Goal: Transaction & Acquisition: Purchase product/service

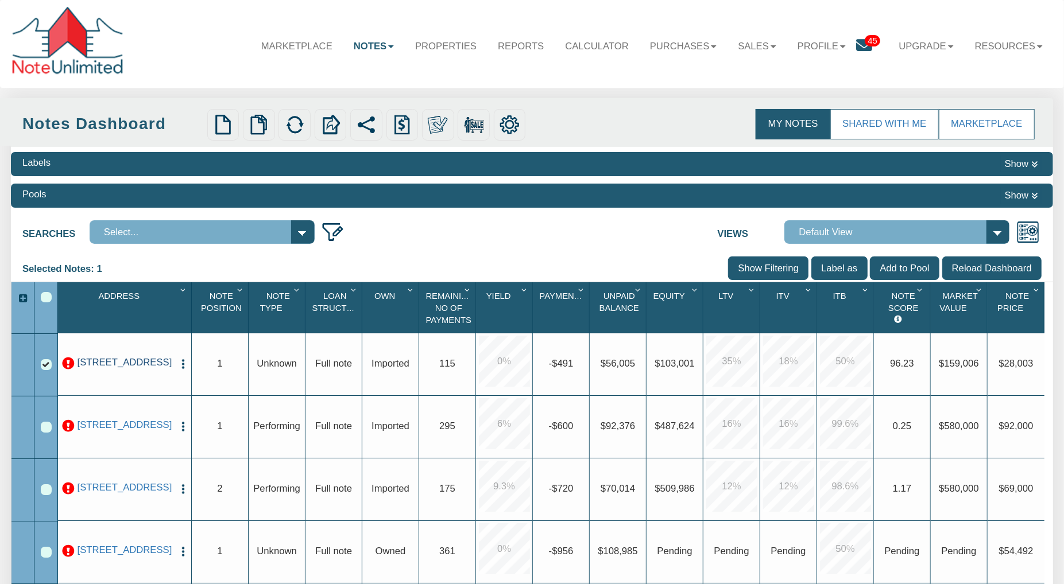
click at [129, 369] on link "8314 RIVER RD, EVART, MI, 49631" at bounding box center [125, 362] width 98 height 11
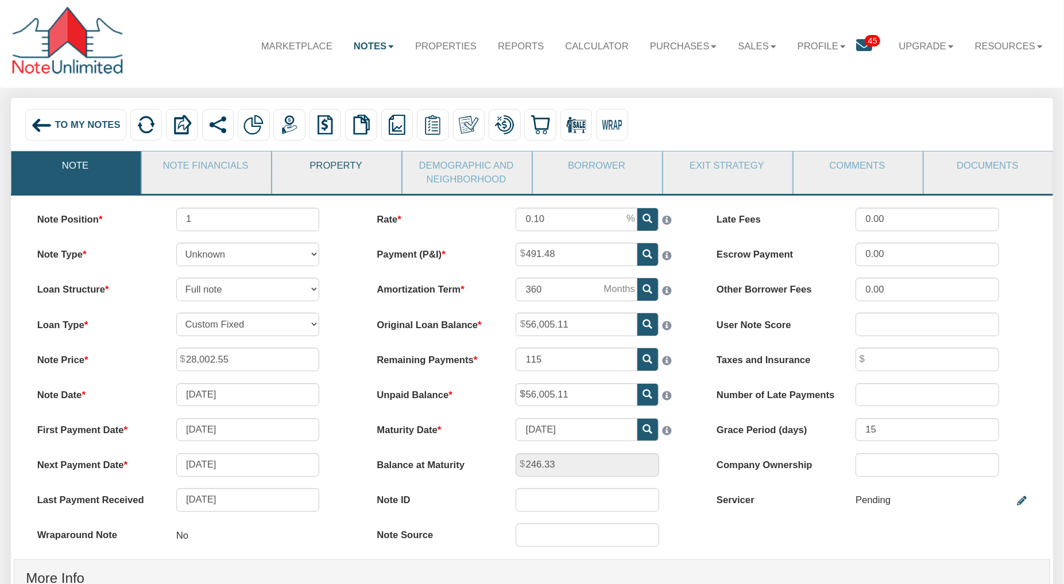
click at [340, 169] on link "Property" at bounding box center [336, 166] width 128 height 29
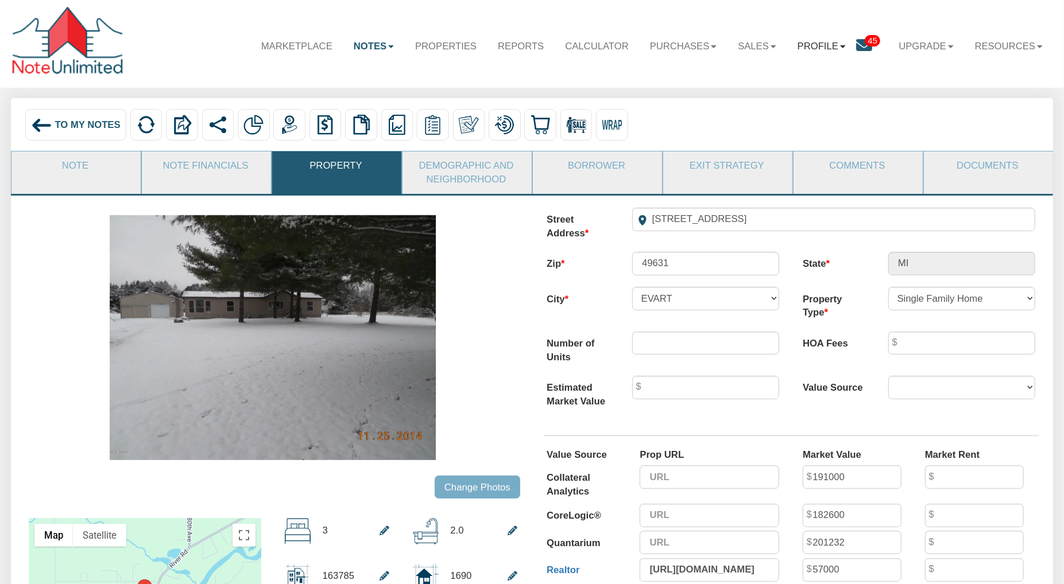
click at [827, 46] on link "Profile" at bounding box center [820, 46] width 69 height 33
click at [283, 46] on link "Marketplace" at bounding box center [296, 46] width 92 height 33
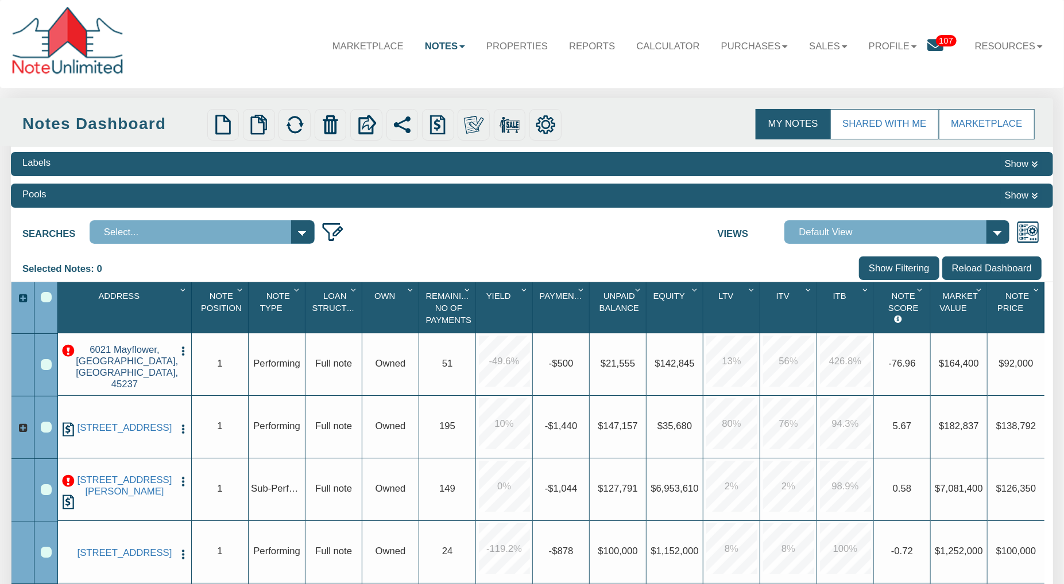
click at [132, 373] on link "6021 Mayflower, Cincinnati, OH, 45237" at bounding box center [125, 367] width 98 height 46
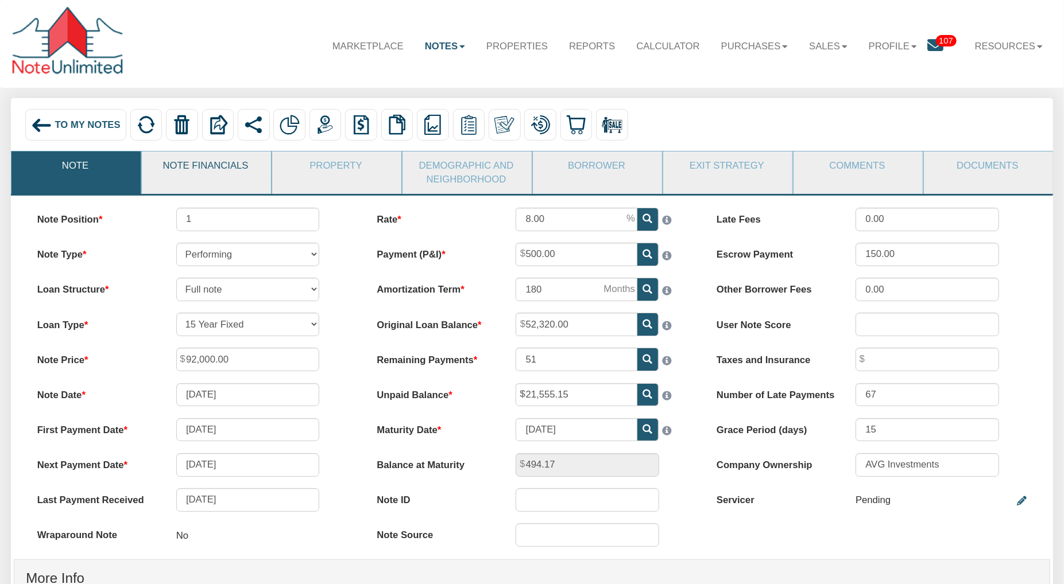
click at [200, 170] on link "Note Financials" at bounding box center [206, 166] width 128 height 29
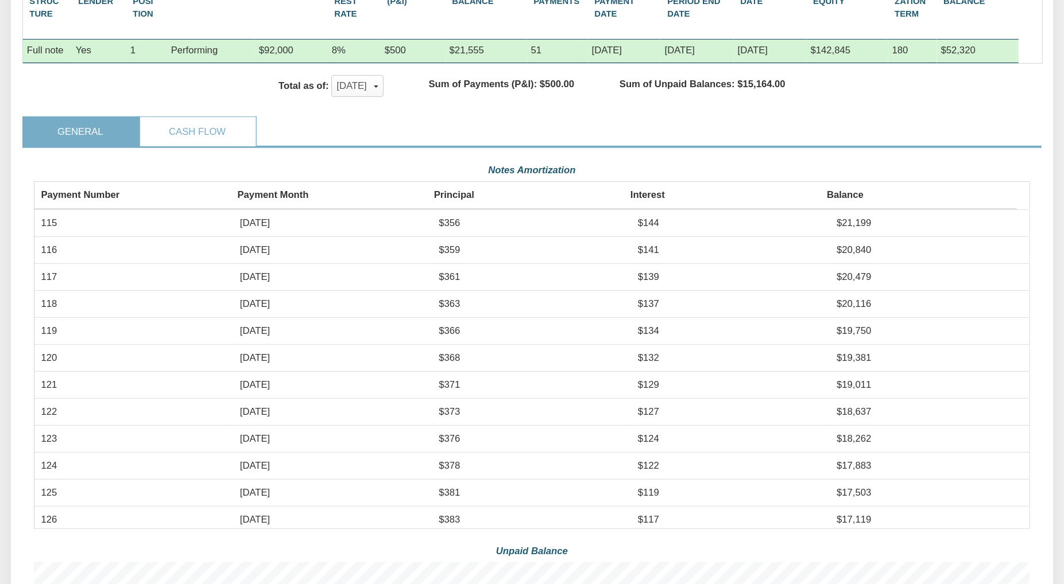
scroll to position [250, 995]
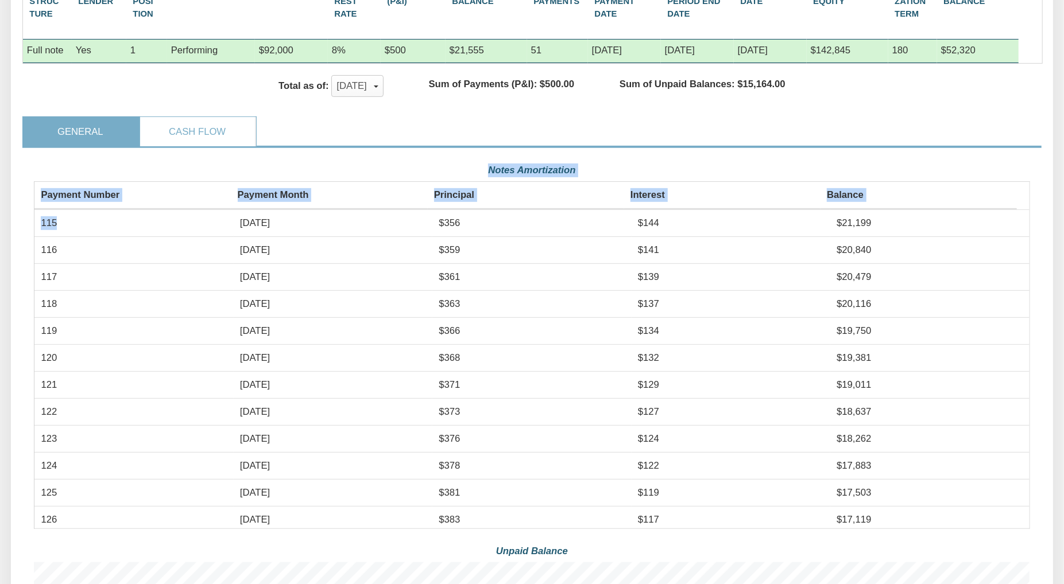
drag, startPoint x: 71, startPoint y: 242, endPoint x: 28, endPoint y: 246, distance: 43.3
click at [57, 237] on td "115" at bounding box center [133, 223] width 199 height 27
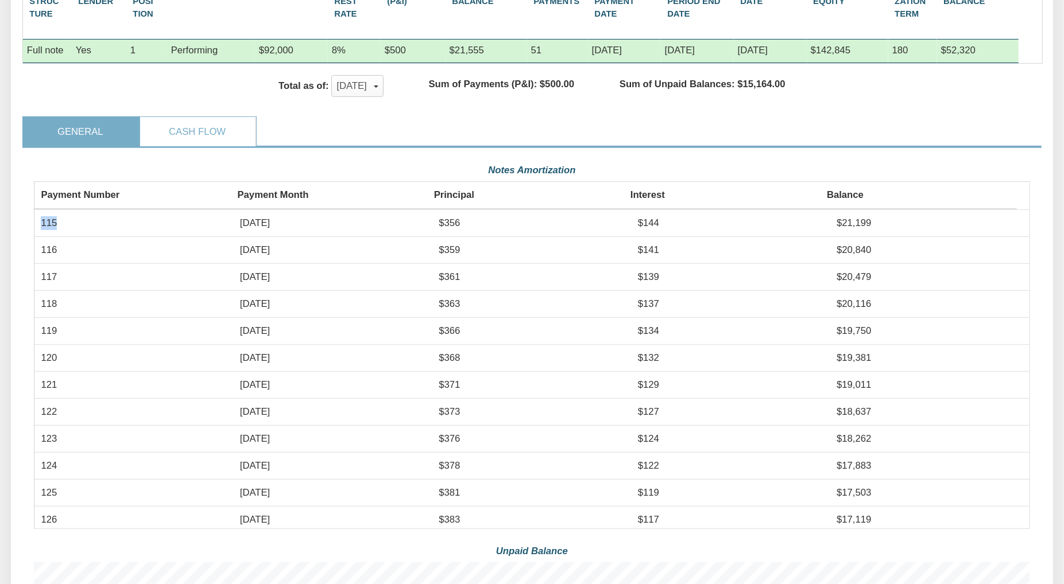
drag, startPoint x: 58, startPoint y: 242, endPoint x: 42, endPoint y: 243, distance: 16.1
click at [42, 237] on td "115" at bounding box center [133, 223] width 199 height 27
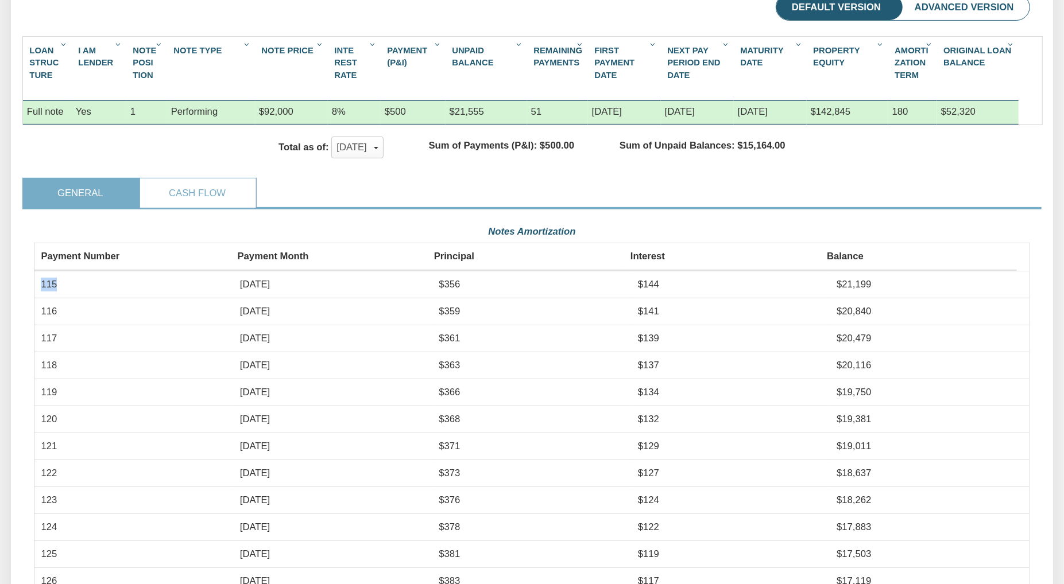
scroll to position [203, 0]
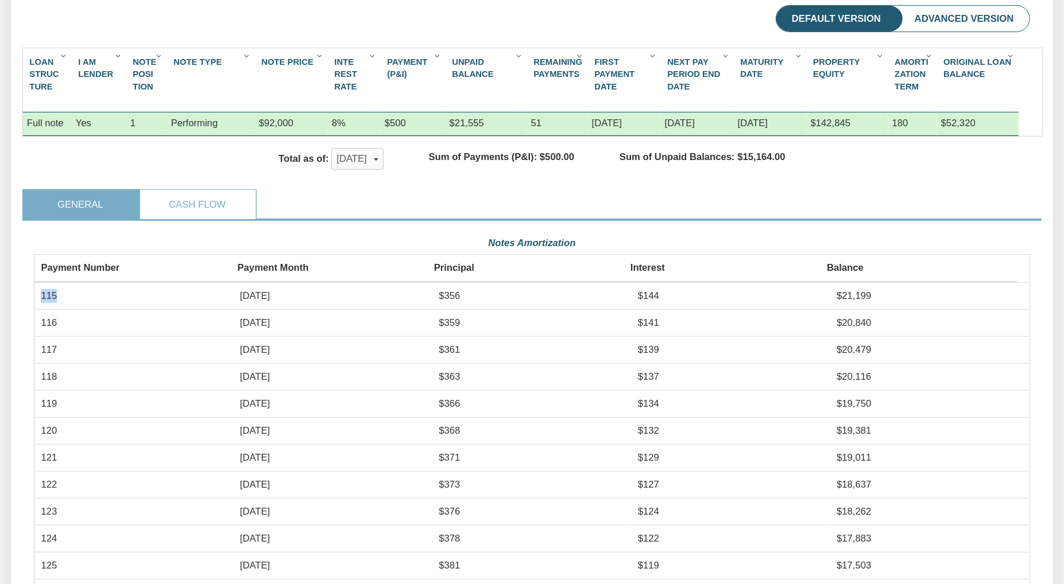
click at [61, 309] on td "115" at bounding box center [133, 295] width 199 height 27
drag, startPoint x: 61, startPoint y: 316, endPoint x: 41, endPoint y: 317, distance: 19.6
click at [41, 309] on td "115" at bounding box center [133, 295] width 199 height 27
click at [90, 309] on td "115" at bounding box center [133, 295] width 199 height 27
click at [44, 309] on td "115" at bounding box center [133, 295] width 199 height 27
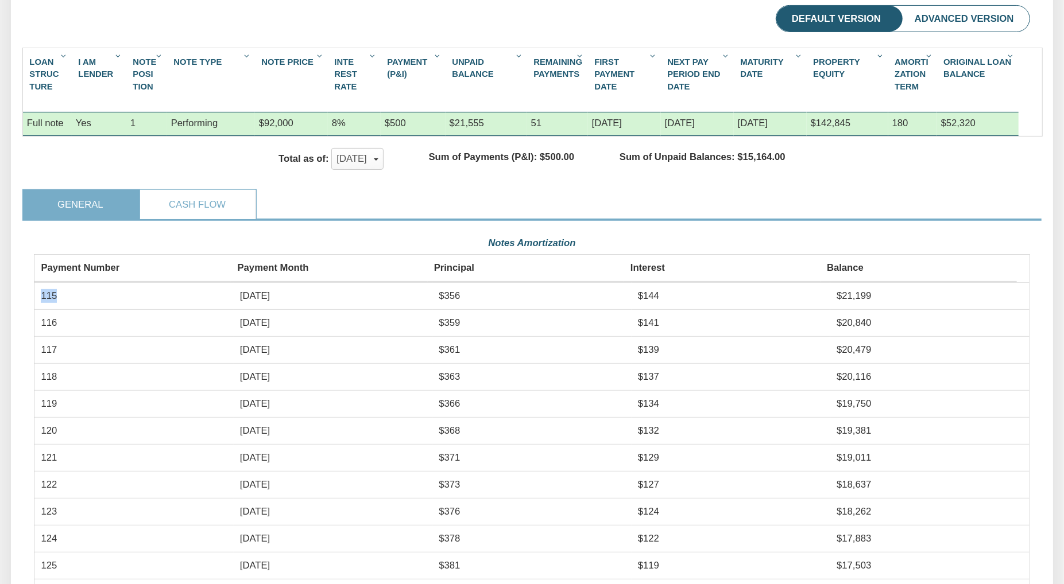
click at [44, 309] on td "115" at bounding box center [133, 295] width 199 height 27
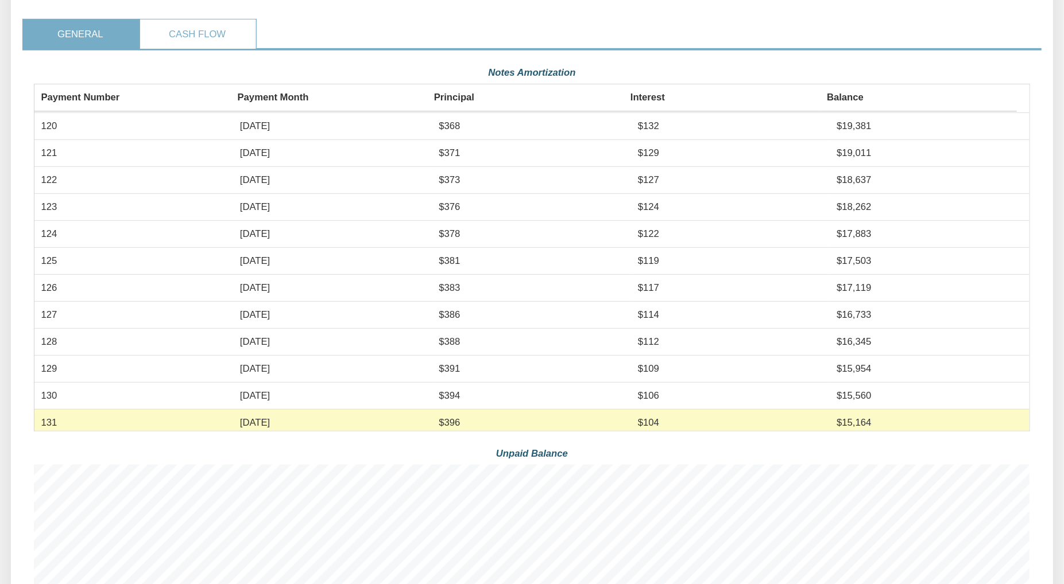
scroll to position [92, 0]
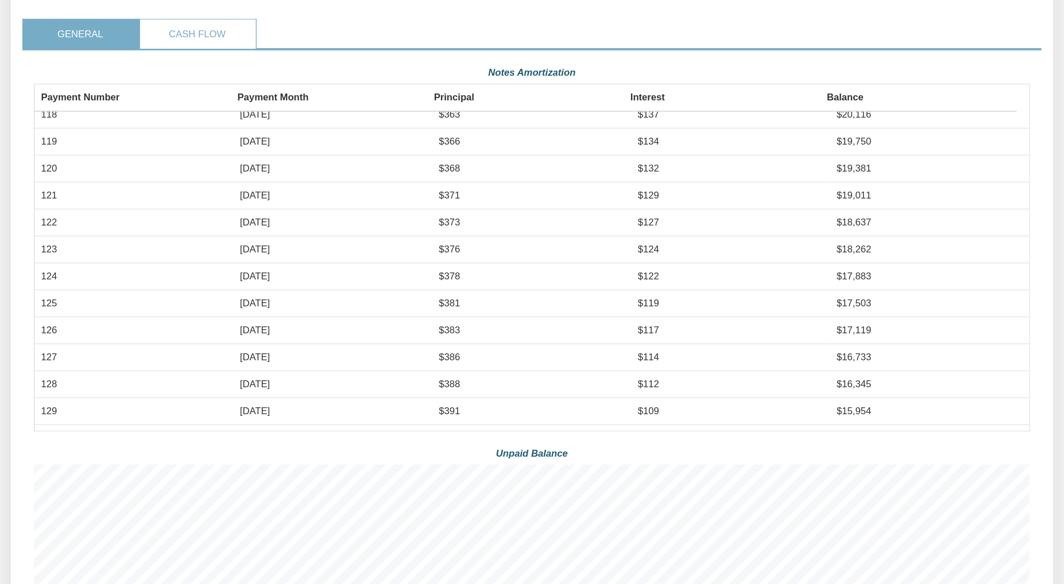
click at [189, 49] on link "Cash Flow" at bounding box center [197, 34] width 115 height 29
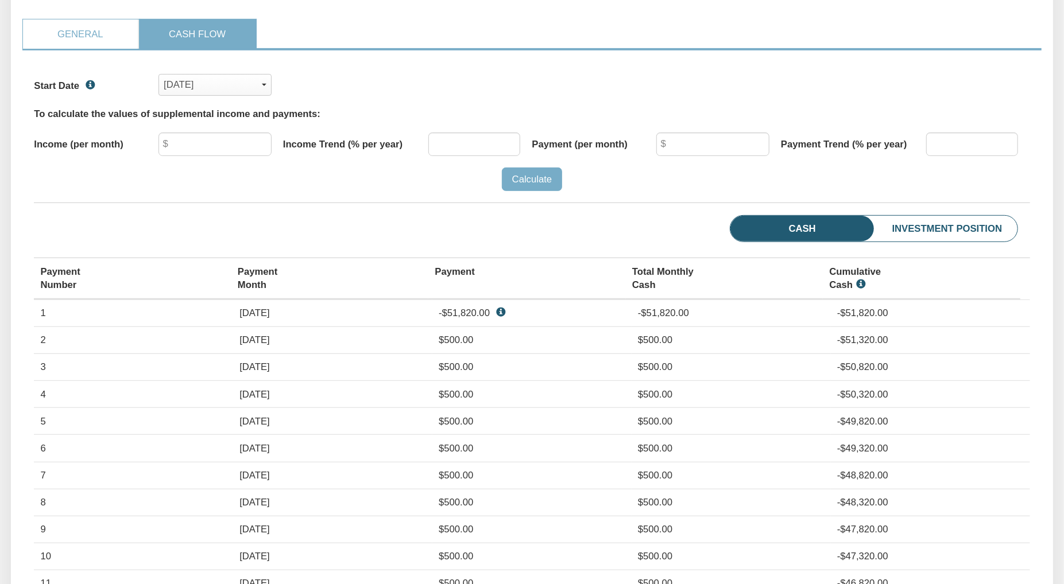
scroll to position [215, 995]
click at [262, 86] on span "button" at bounding box center [264, 85] width 5 height 2
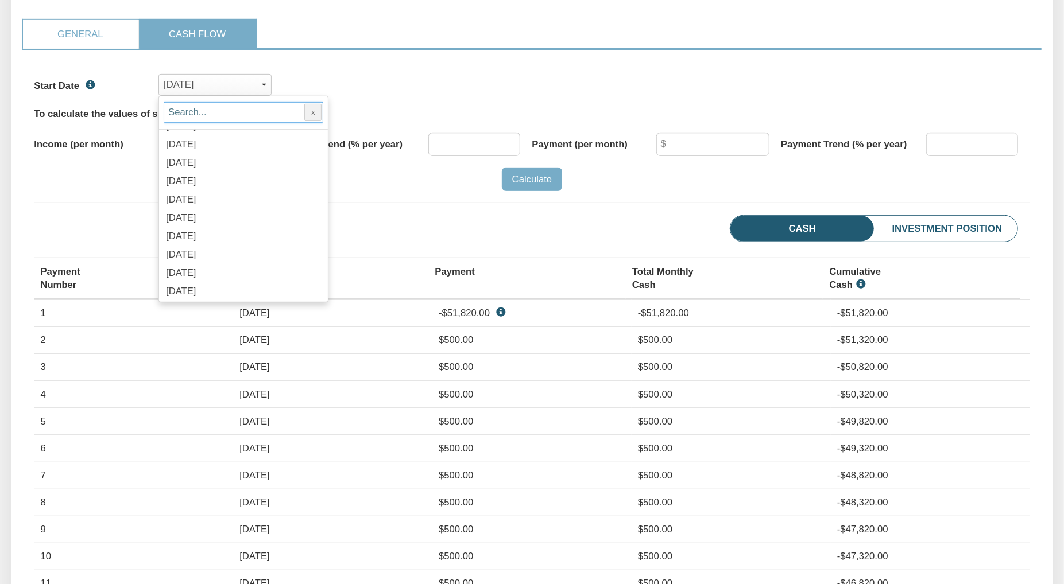
scroll to position [3107, 0]
click at [196, 201] on span "Mar, 2029" at bounding box center [181, 196] width 30 height 11
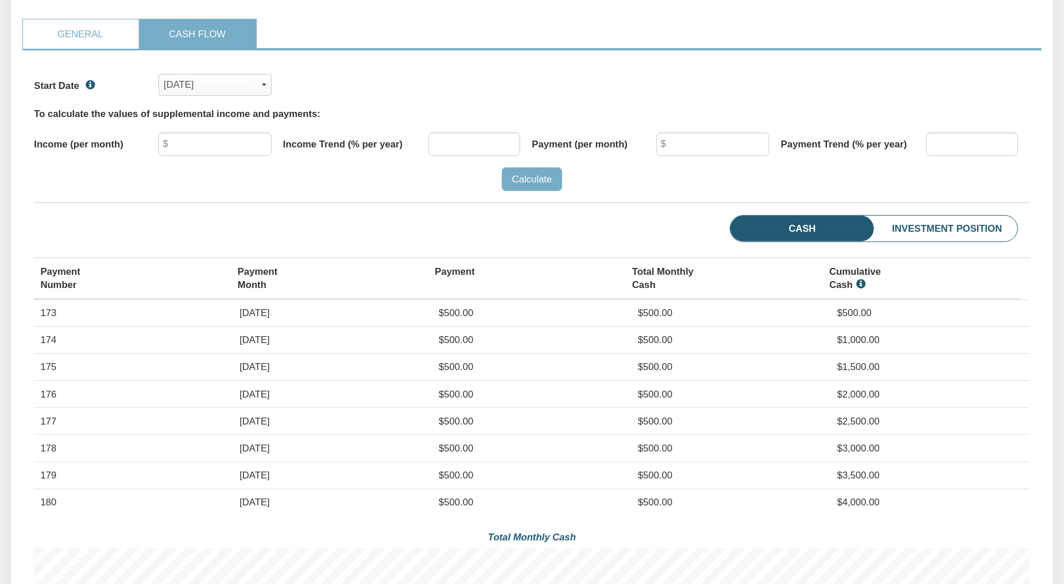
scroll to position [215, 995]
drag, startPoint x: 58, startPoint y: 334, endPoint x: 36, endPoint y: 332, distance: 22.5
click at [36, 327] on td "173" at bounding box center [133, 313] width 199 height 27
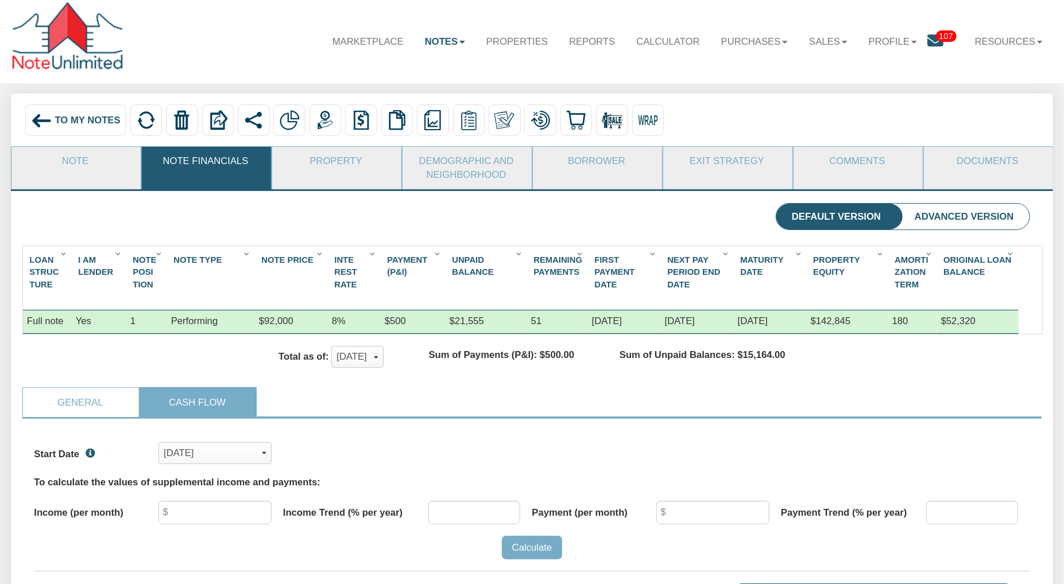
scroll to position [2, 0]
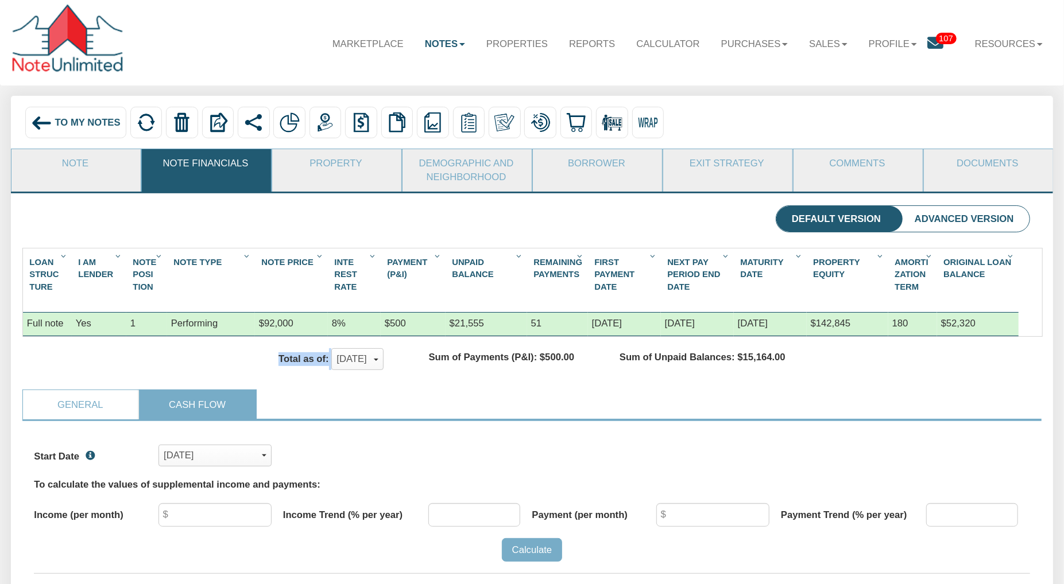
drag, startPoint x: 258, startPoint y: 379, endPoint x: 401, endPoint y: 384, distance: 142.4
click at [401, 370] on div "Total as of: Sep, 2025 x May, 2024 Jun, 2024 Jul, 2024 Aug, 2024 Sep, 2024 Oct,…" at bounding box center [331, 359] width 148 height 22
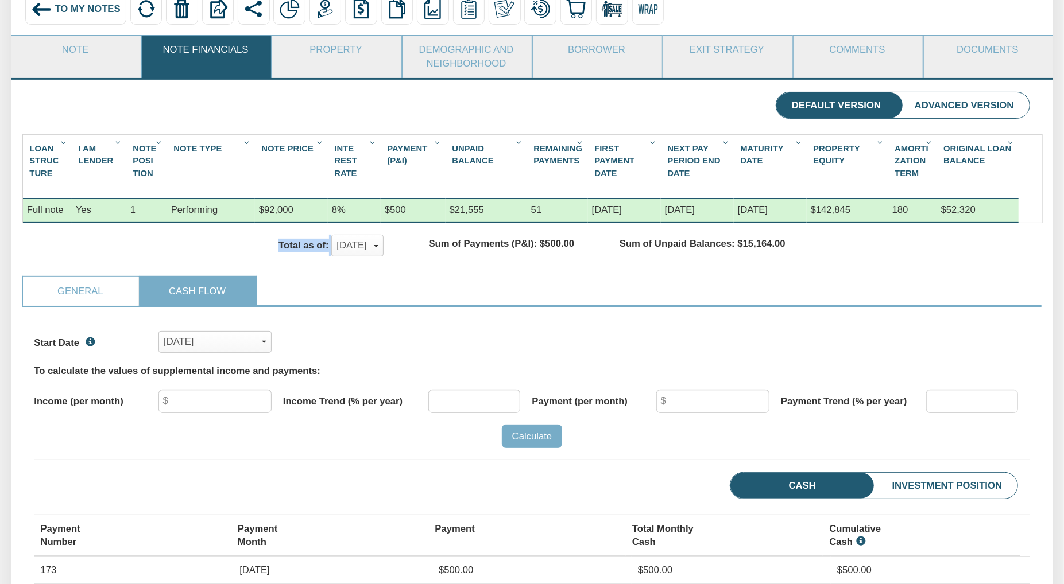
scroll to position [278, 0]
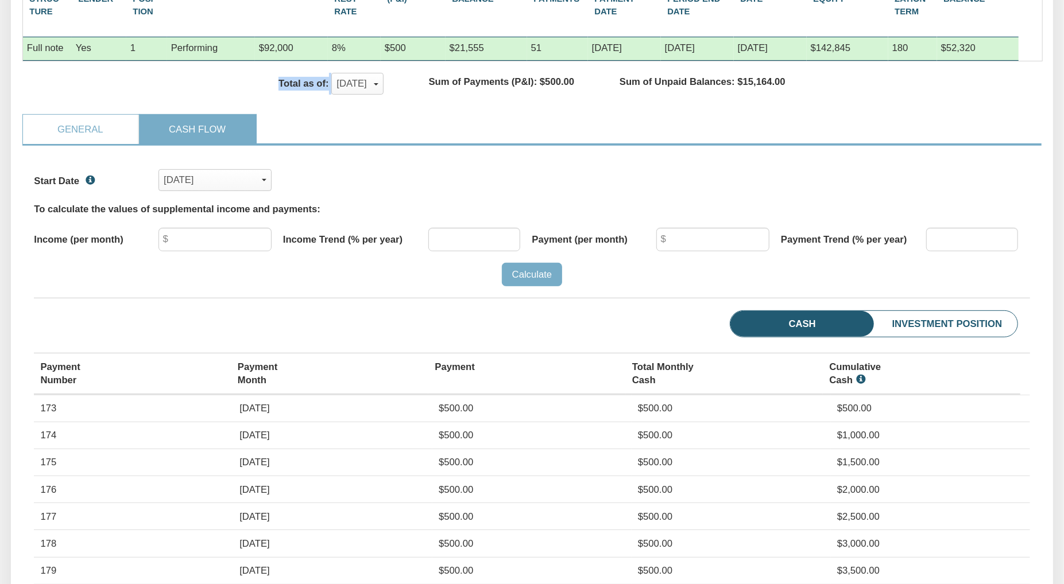
drag, startPoint x: 431, startPoint y: 433, endPoint x: 478, endPoint y: 431, distance: 47.7
click at [478, 406] on tr "173 Mar, 2029 $500.00 $500.00 $500.00" at bounding box center [531, 408] width 995 height 27
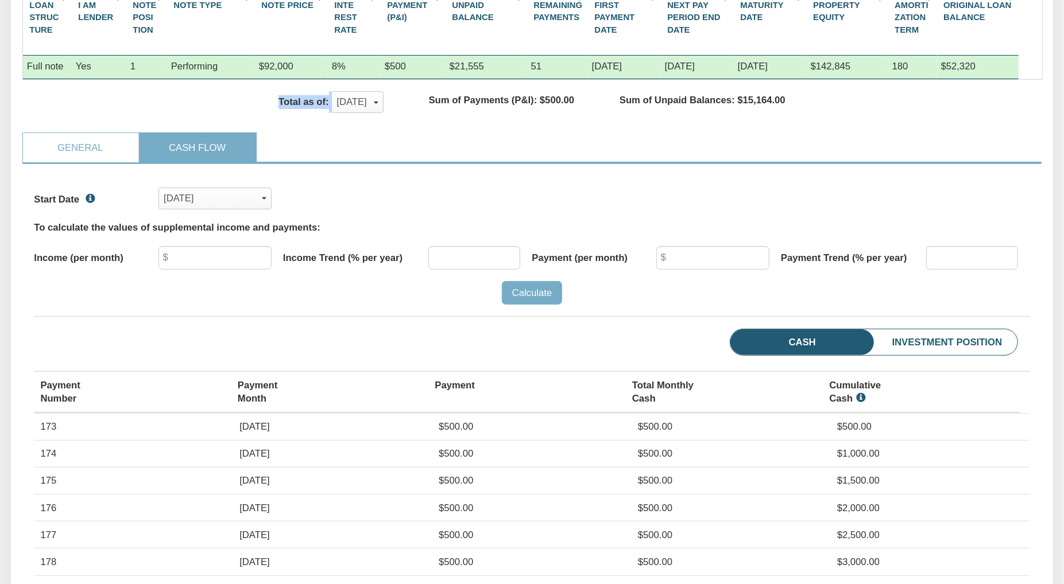
scroll to position [257, 0]
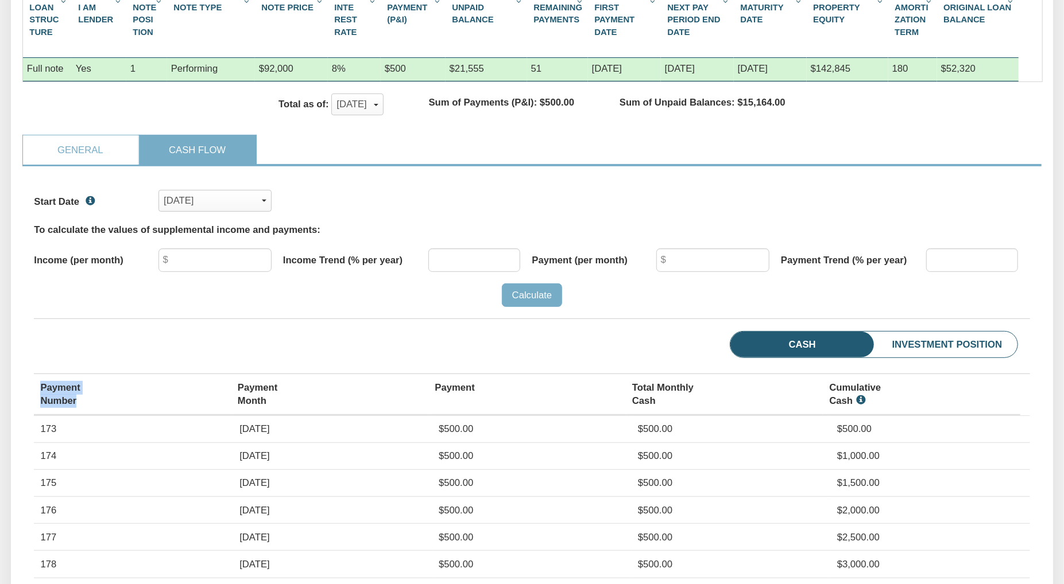
drag, startPoint x: 76, startPoint y: 426, endPoint x: 37, endPoint y: 406, distance: 43.6
click at [37, 406] on th "Payment Number" at bounding box center [132, 394] width 197 height 41
drag, startPoint x: 59, startPoint y: 451, endPoint x: 38, endPoint y: 448, distance: 20.9
click at [38, 406] on td "173" at bounding box center [133, 429] width 199 height 27
click at [59, 406] on td "173" at bounding box center [133, 429] width 199 height 27
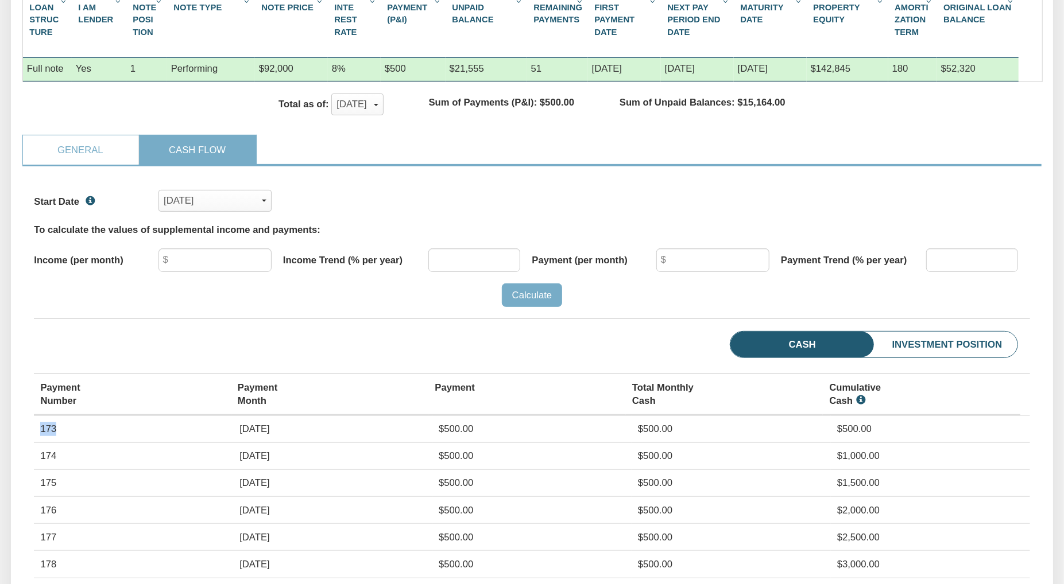
click at [45, 406] on td "173" at bounding box center [133, 429] width 199 height 27
drag, startPoint x: 40, startPoint y: 451, endPoint x: 55, endPoint y: 451, distance: 14.9
click at [55, 406] on td "173" at bounding box center [133, 429] width 199 height 27
click at [262, 211] on div "Mar, 2029" at bounding box center [215, 201] width 102 height 20
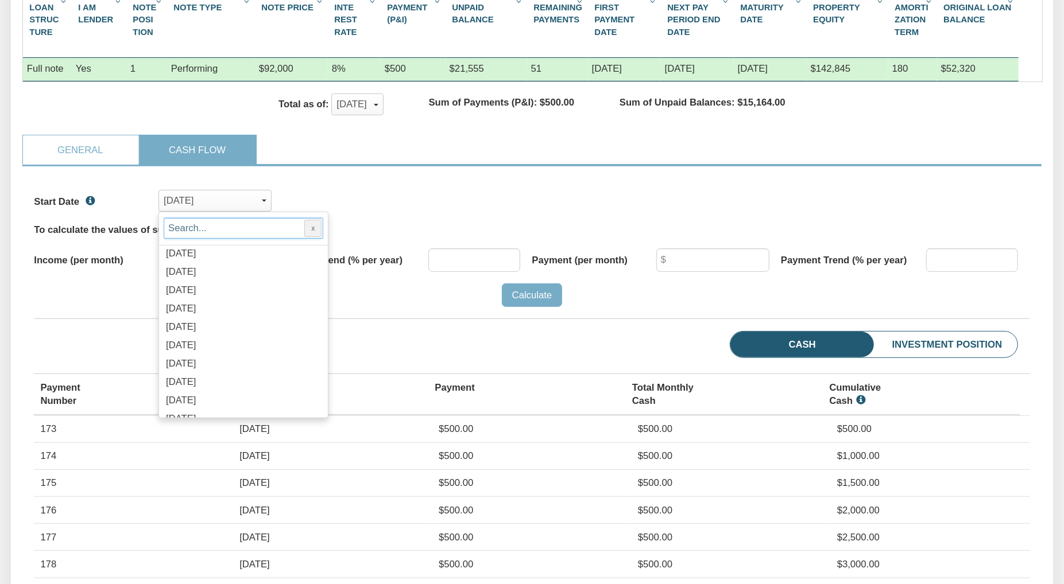
scroll to position [1216, 0]
click at [169, 316] on span "Aug, 2020" at bounding box center [181, 310] width 30 height 11
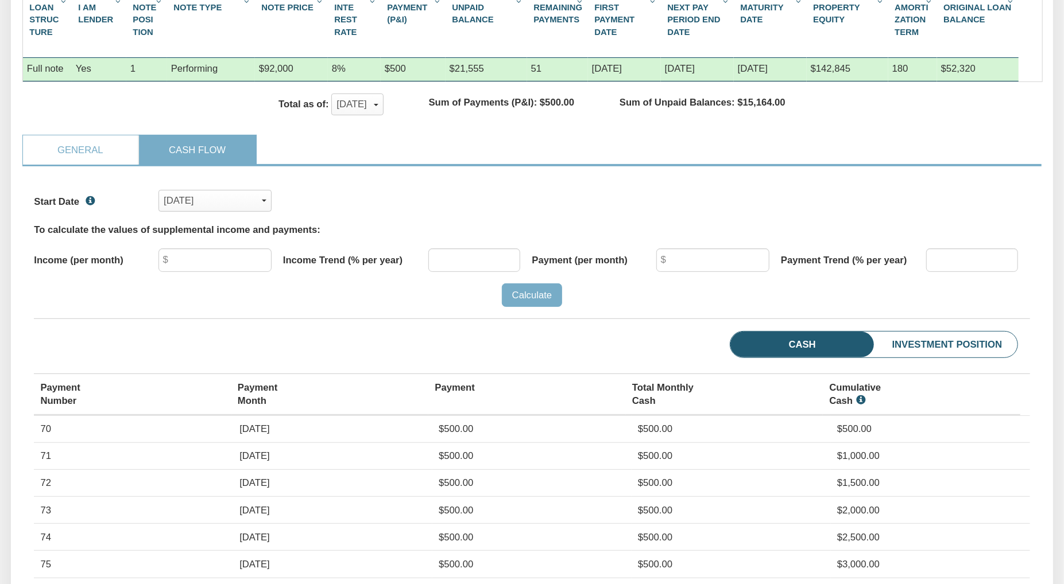
scroll to position [215, 995]
drag, startPoint x: 54, startPoint y: 455, endPoint x: 38, endPoint y: 453, distance: 16.2
click at [38, 406] on td "70" at bounding box center [133, 429] width 199 height 27
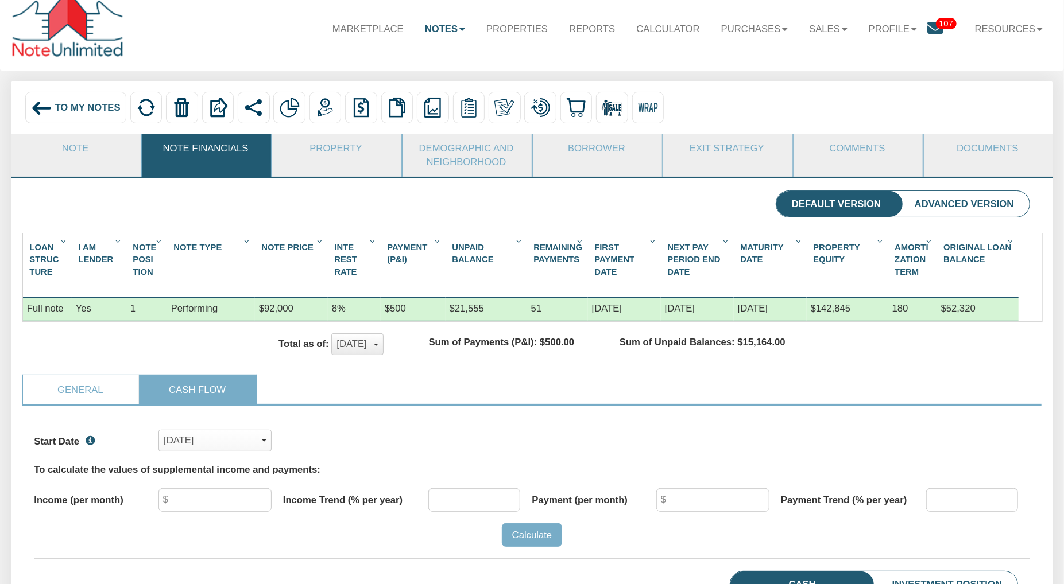
scroll to position [0, 0]
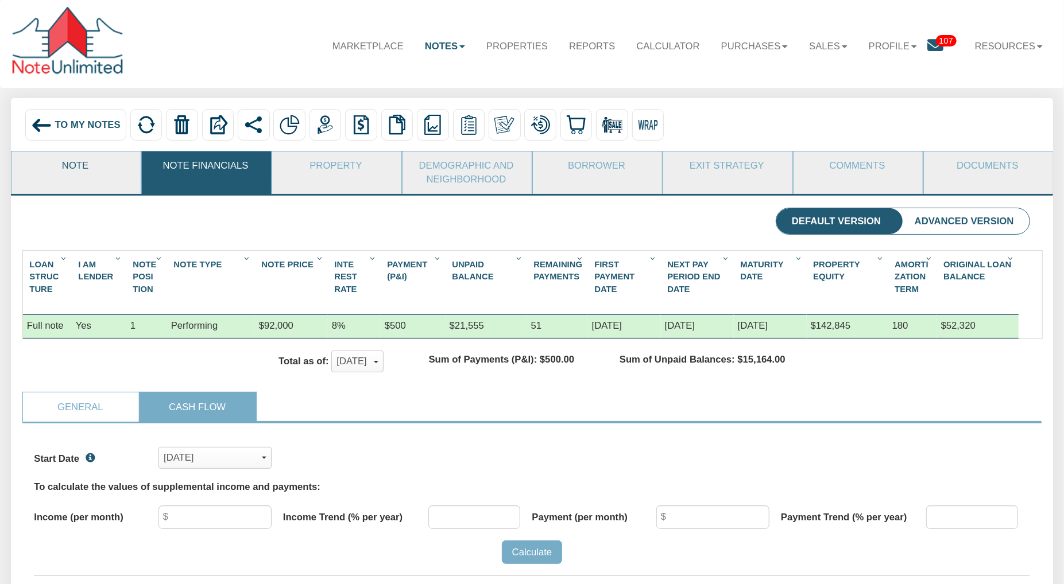
click at [88, 171] on link "Note" at bounding box center [75, 166] width 128 height 29
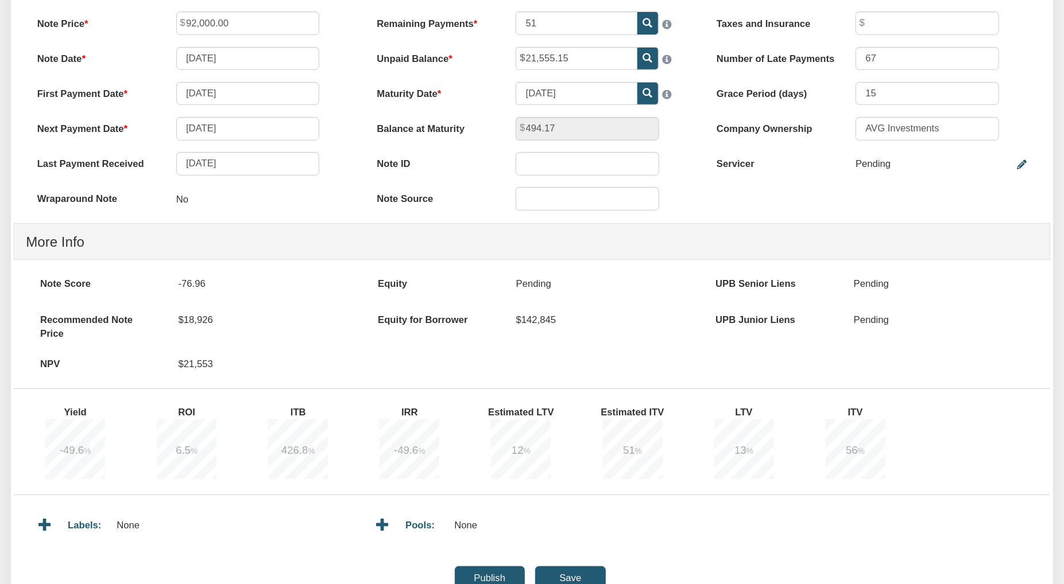
scroll to position [367, 0]
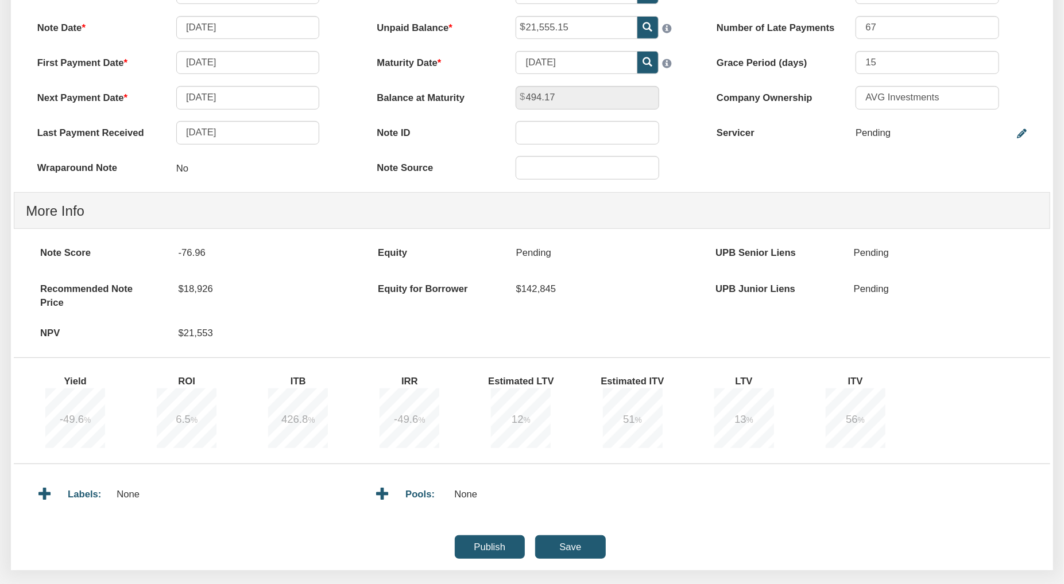
drag, startPoint x: 40, startPoint y: 254, endPoint x: 917, endPoint y: 333, distance: 880.7
click at [819, 333] on div "Note Score -76.96 Recommended Note Price $18,926 NPV $21,553" at bounding box center [532, 299] width 1036 height 117
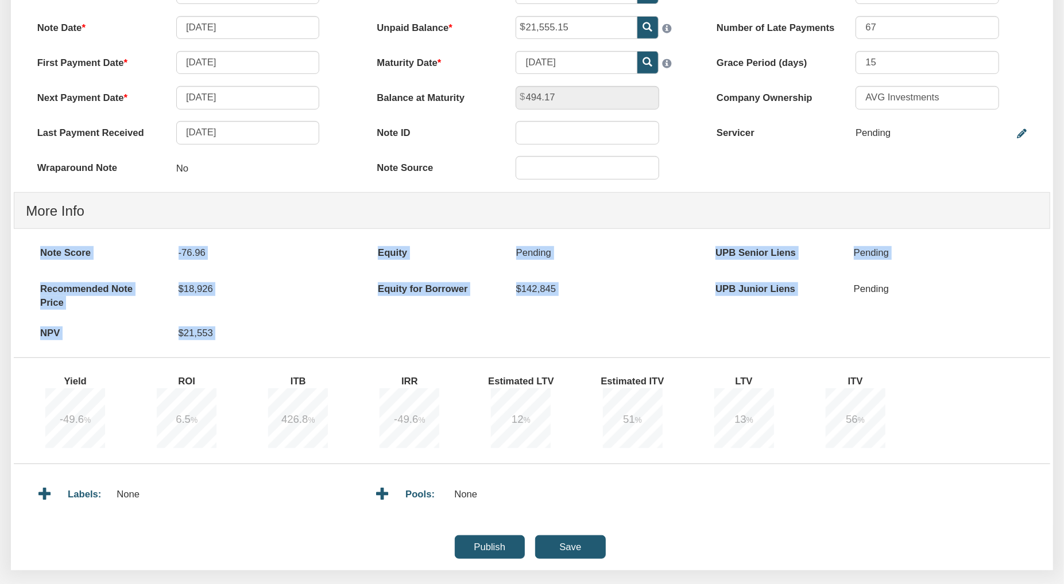
drag, startPoint x: 40, startPoint y: 257, endPoint x: 917, endPoint y: 308, distance: 879.2
click at [819, 308] on div "Note Score -76.96 Recommended Note Price $18,926 NPV $21,553" at bounding box center [532, 299] width 1036 height 117
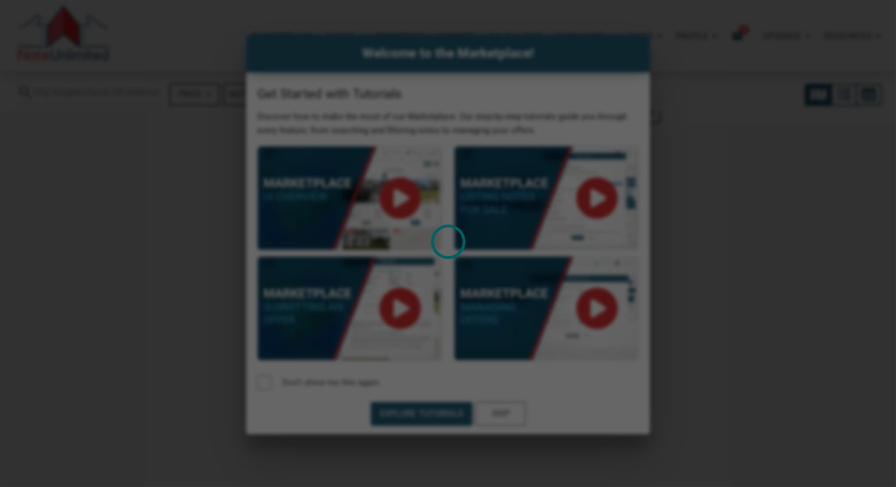
select select
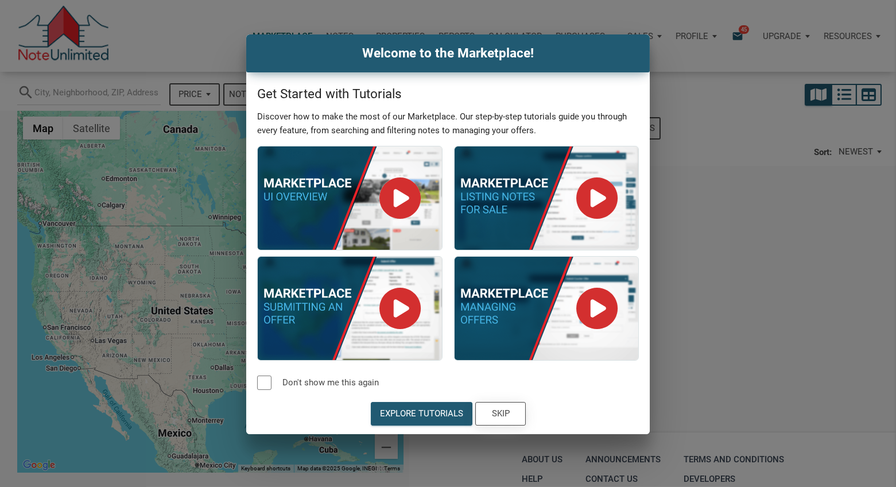
click at [510, 414] on div "Skip" at bounding box center [500, 413] width 49 height 22
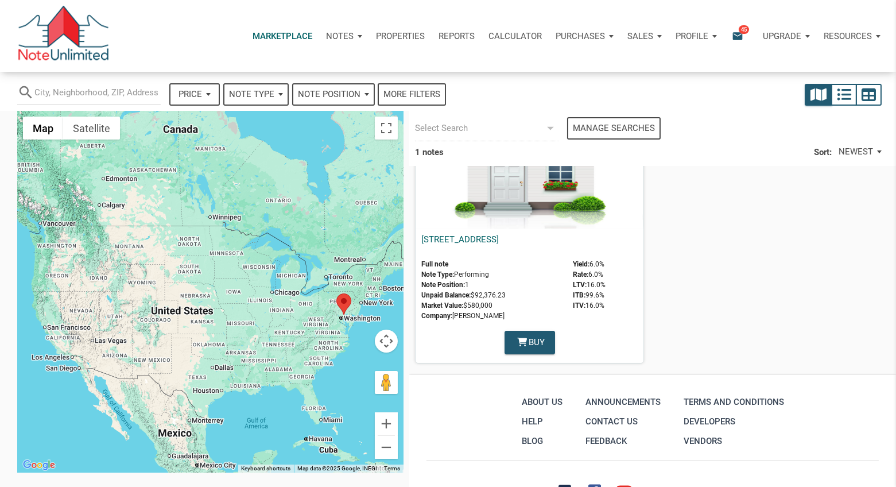
scroll to position [76, 0]
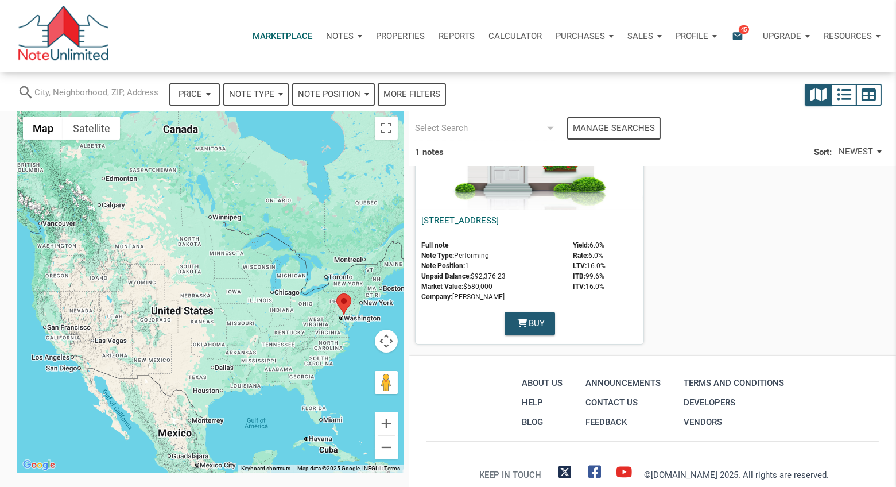
drag, startPoint x: 452, startPoint y: 316, endPoint x: 440, endPoint y: 308, distance: 14.4
click at [440, 309] on div "Buy" at bounding box center [530, 323] width 228 height 29
drag, startPoint x: 566, startPoint y: 287, endPoint x: 605, endPoint y: 287, distance: 39.0
click at [605, 287] on div "Full note Note Type: Performing Note Position: 1 Unpaid Balance: $92,376.23 Mar…" at bounding box center [529, 272] width 216 height 62
click at [618, 286] on div "Yield: 6.0% Rate: 6.0% LTV: 16.0% ITB: 99.6% ITV: 16.0%" at bounding box center [605, 272] width 65 height 62
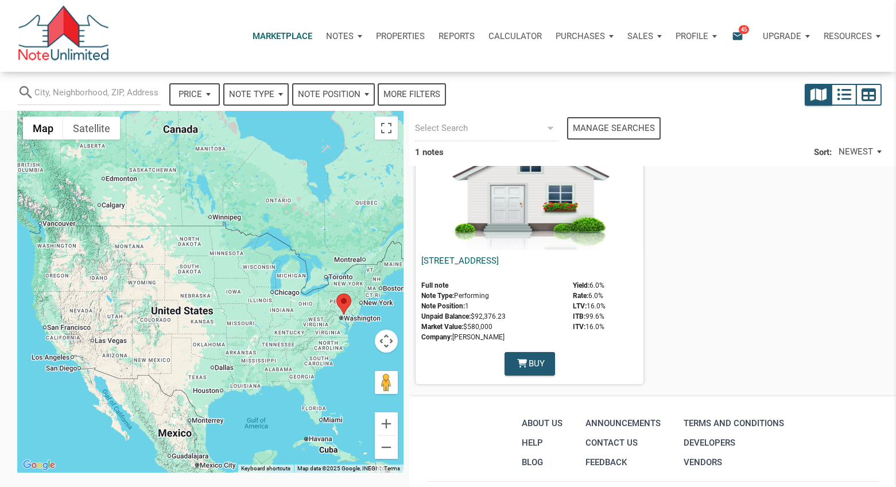
scroll to position [0, 0]
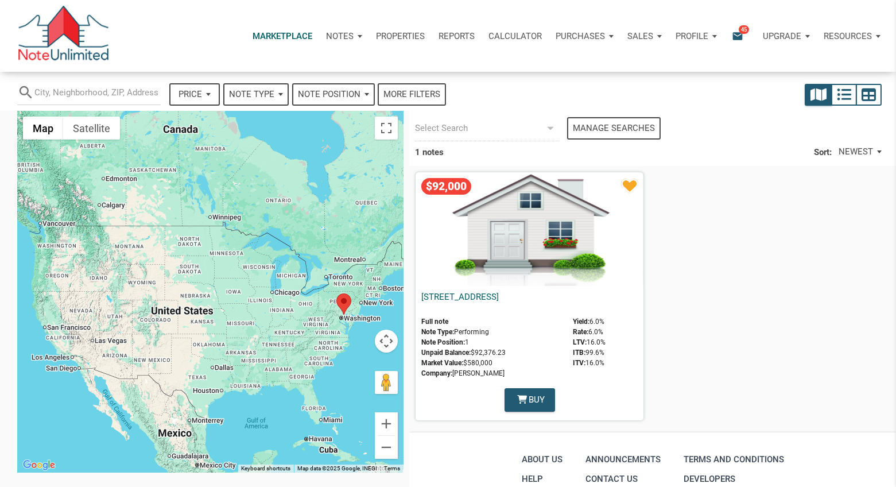
drag, startPoint x: 605, startPoint y: 358, endPoint x: 581, endPoint y: 359, distance: 24.2
click at [581, 359] on div "Yield: 6.0% Rate: 6.0% LTV: 16.0% ITB: 99.6% ITV: 16.0%" at bounding box center [605, 348] width 65 height 62
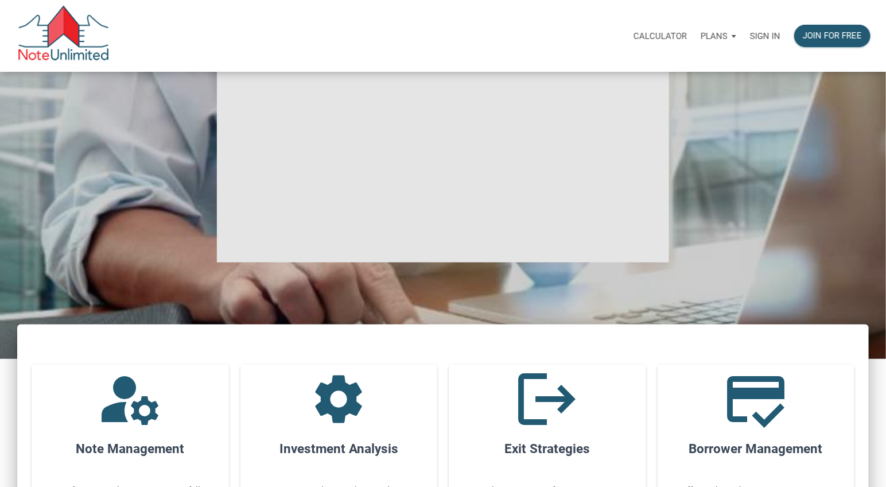
scroll to position [76, 0]
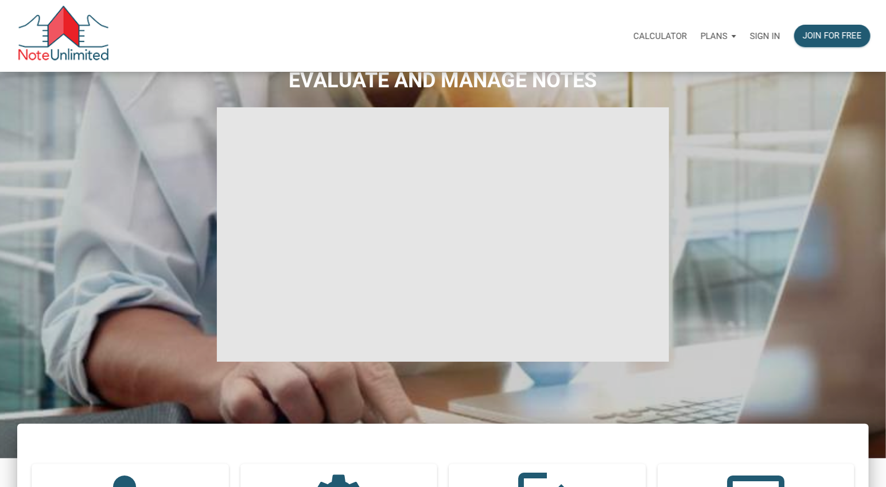
click at [737, 238] on div "AWARD-WINNING SOFTWARE TO EVALUATE AND MANAGE NOTES" at bounding box center [443, 226] width 881 height 385
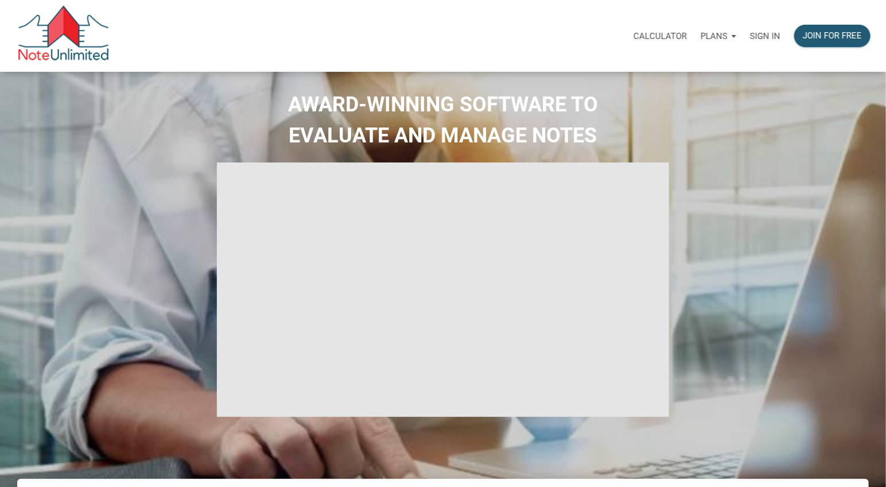
scroll to position [0, 0]
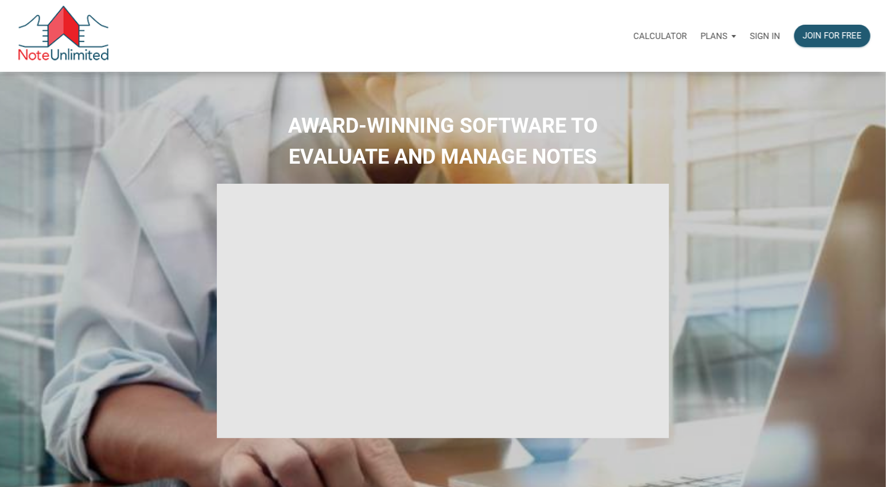
click at [769, 37] on p "Sign in" at bounding box center [765, 36] width 30 height 10
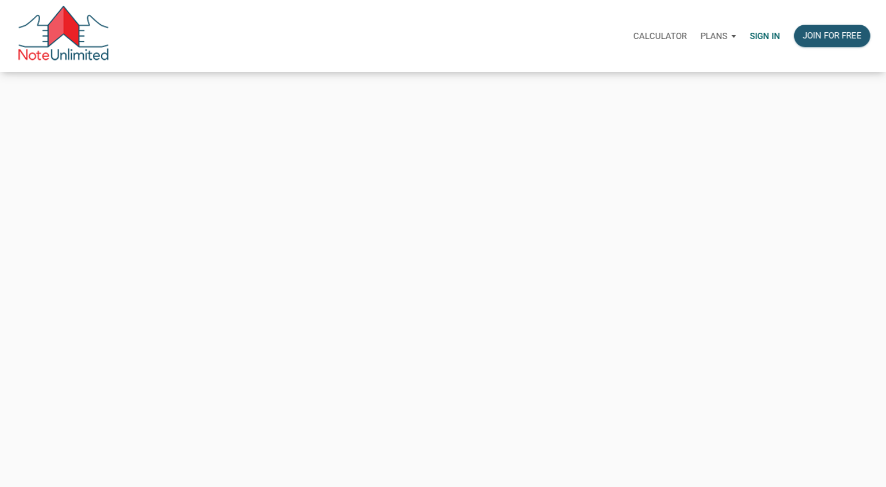
type input "gvruba@gmail.com"
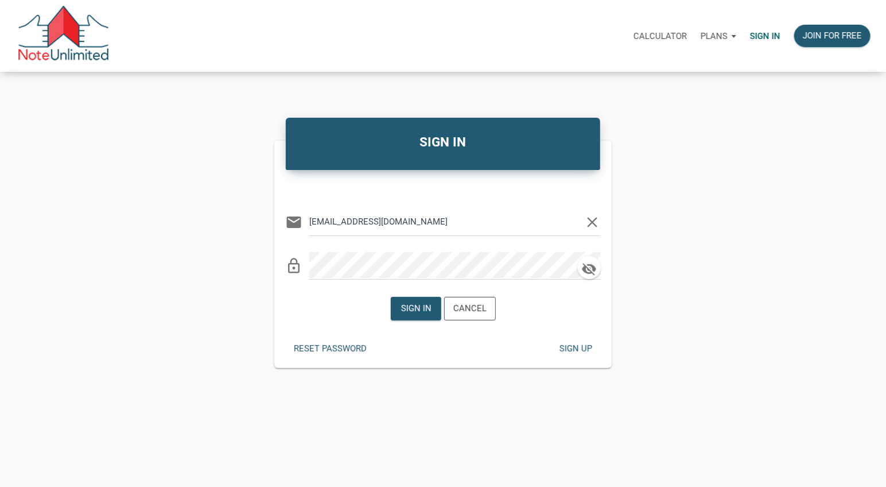
click at [596, 220] on icon "clear" at bounding box center [592, 222] width 17 height 17
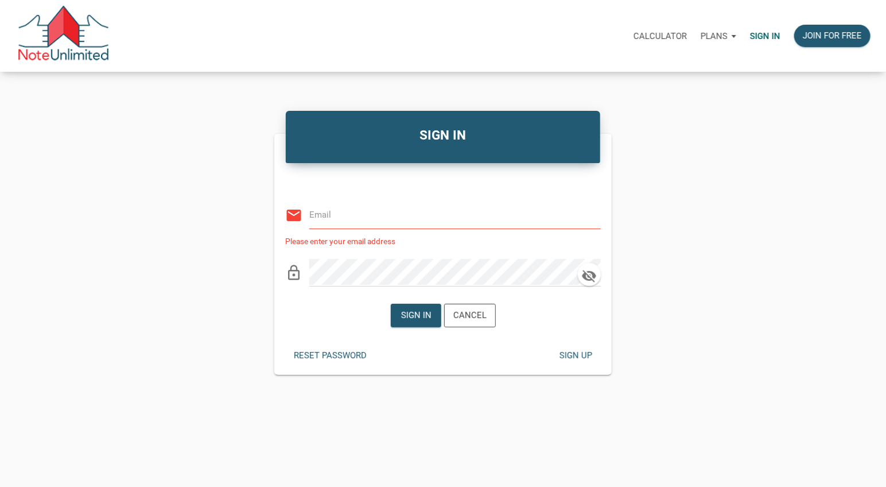
click at [502, 212] on input "email" at bounding box center [446, 214] width 274 height 26
type input "automationnoteunlimited+buyer@gmail.com"
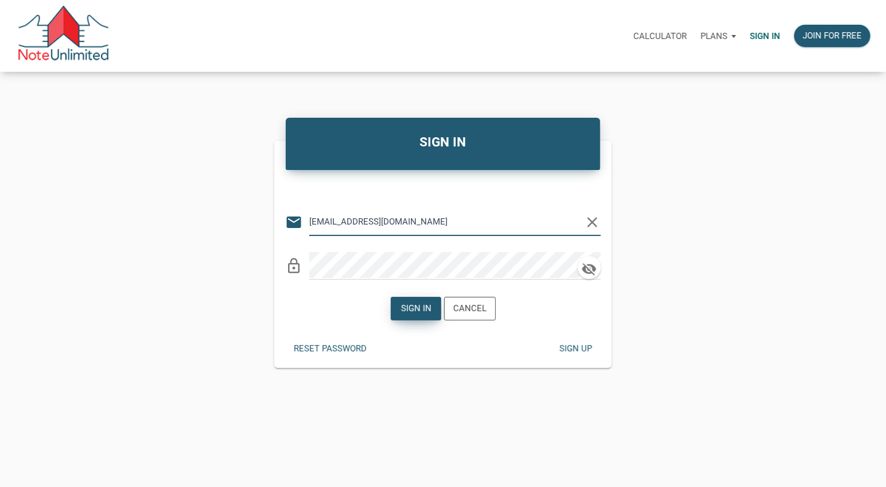
click at [421, 304] on div "Sign in" at bounding box center [416, 308] width 30 height 13
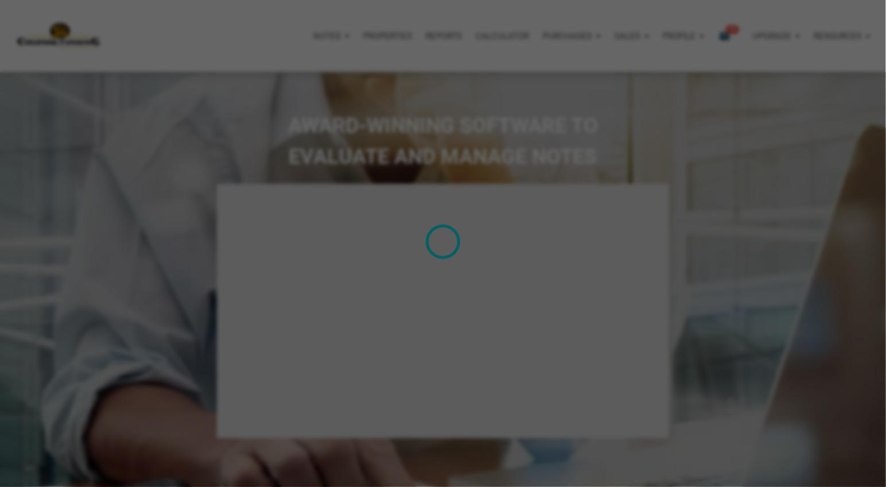
type input "Introduction to new features"
select select
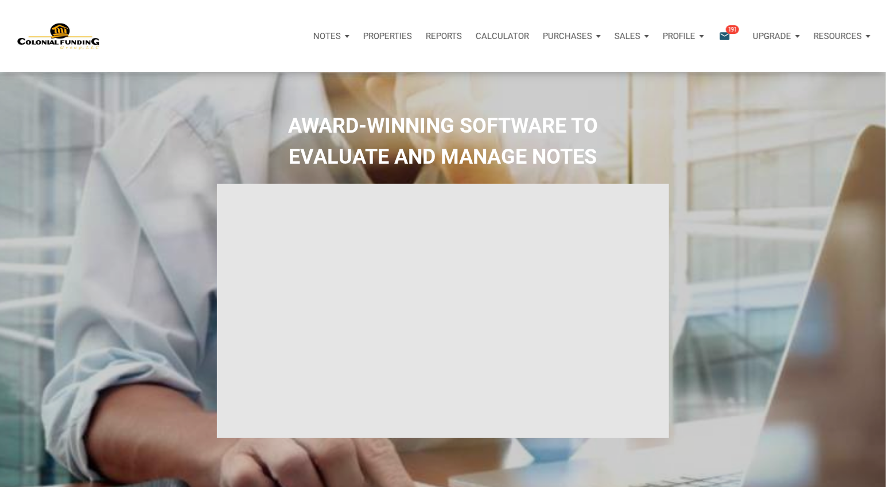
click at [645, 37] on div "Sales" at bounding box center [632, 36] width 48 height 34
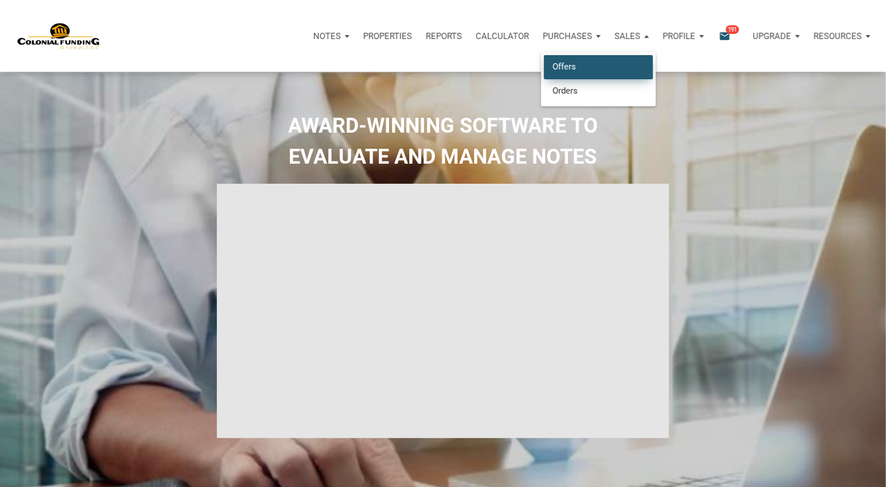
click at [568, 71] on link "Offers" at bounding box center [598, 67] width 109 height 24
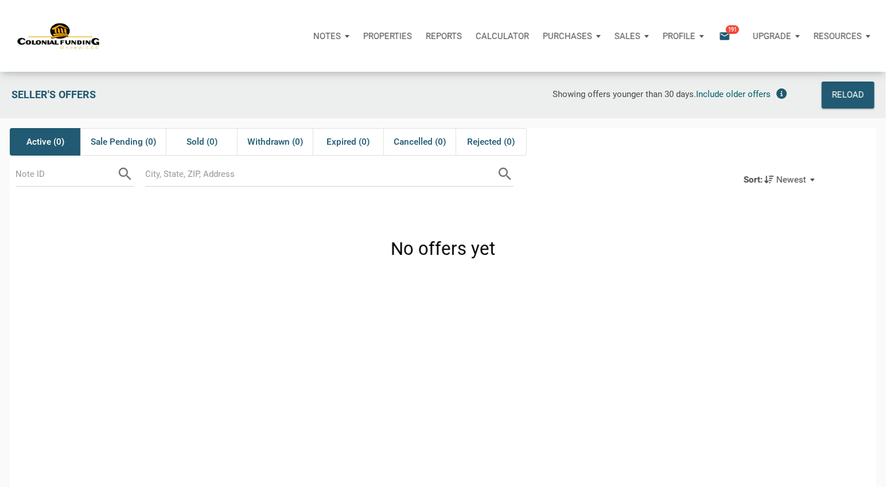
click at [646, 36] on div "Sales" at bounding box center [632, 36] width 48 height 34
click at [573, 41] on div "Purchases" at bounding box center [567, 35] width 49 height 13
click at [533, 65] on link "Offers" at bounding box center [550, 67] width 109 height 24
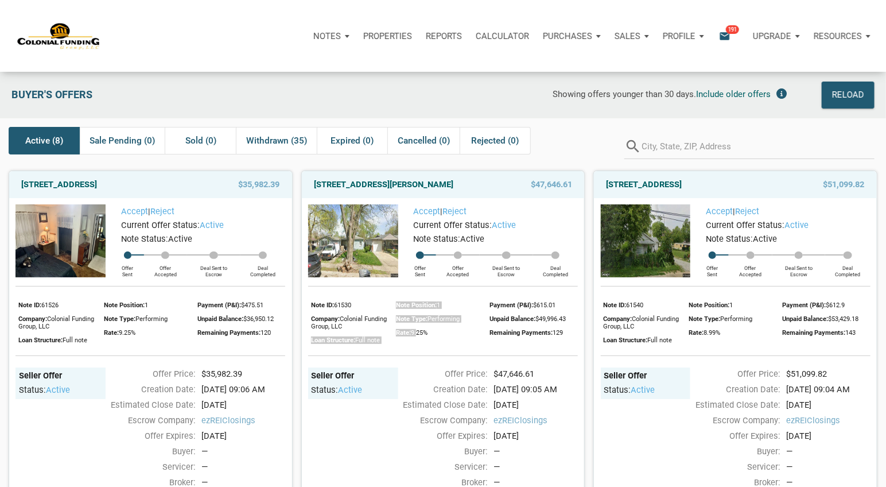
drag, startPoint x: 393, startPoint y: 350, endPoint x: 419, endPoint y: 353, distance: 26.0
click at [419, 346] on div "Note ID: 61530 Company: Colonial Funding Group, LLC Loan Structure: Full note N…" at bounding box center [443, 322] width 281 height 48
click at [435, 339] on div "Rate: 9.25%" at bounding box center [440, 332] width 88 height 14
drag, startPoint x: 436, startPoint y: 350, endPoint x: 402, endPoint y: 351, distance: 34.4
click at [400, 339] on div "Rate: 9.25%" at bounding box center [440, 332] width 88 height 14
